Goal: Task Accomplishment & Management: Manage account settings

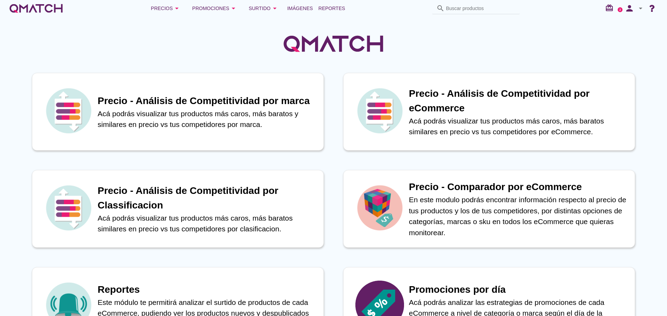
click at [638, 12] on icon "arrow_drop_down" at bounding box center [640, 8] width 8 height 8
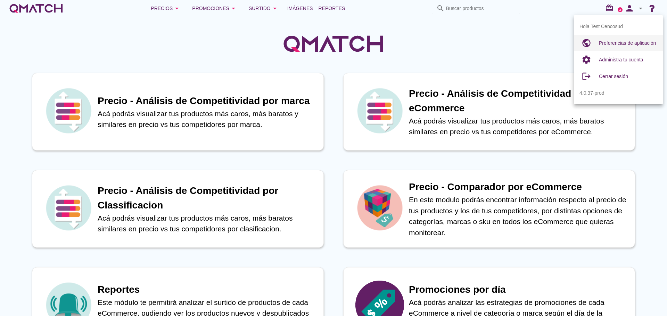
click at [608, 40] on div "Preferencias de aplicación" at bounding box center [628, 43] width 58 height 8
radio input "true"
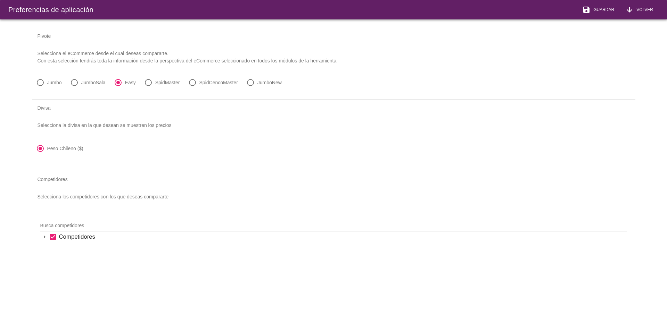
click at [639, 14] on button "arrow_downward Volver" at bounding box center [638, 9] width 39 height 19
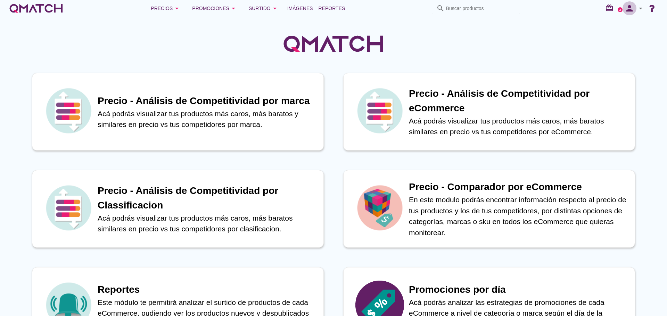
click at [633, 10] on icon "person" at bounding box center [629, 8] width 14 height 10
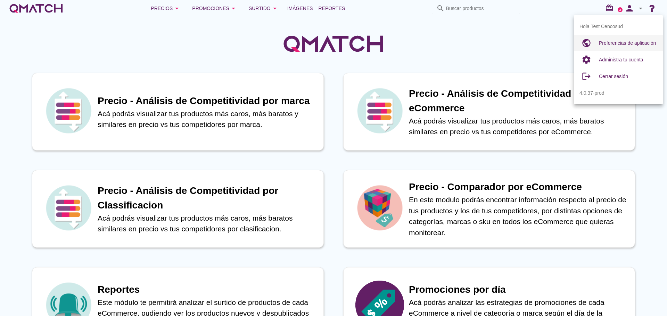
click at [608, 38] on div "Preferencias de aplicación" at bounding box center [628, 43] width 58 height 17
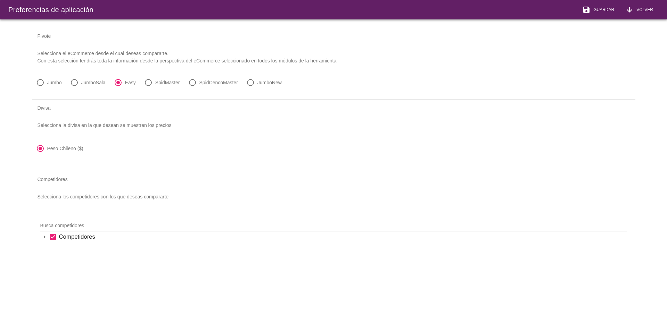
click at [256, 85] on div "radio_button_unchecked JumboNew" at bounding box center [264, 82] width 38 height 11
click at [254, 83] on div at bounding box center [250, 83] width 12 height 12
radio input "false"
radio input "true"
